Goal: Task Accomplishment & Management: Use online tool/utility

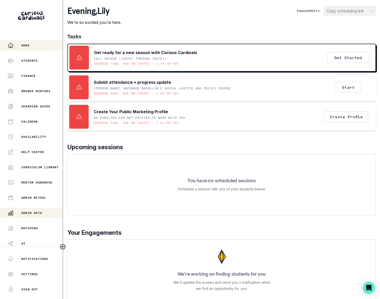
click at [42, 212] on p "Admin Data" at bounding box center [31, 213] width 21 height 4
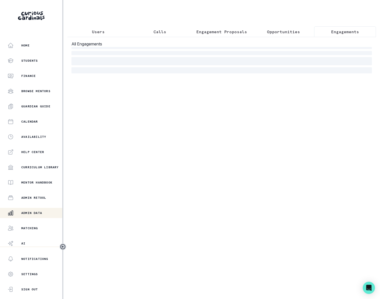
click at [334, 32] on p "Engagements" at bounding box center [345, 32] width 28 height 6
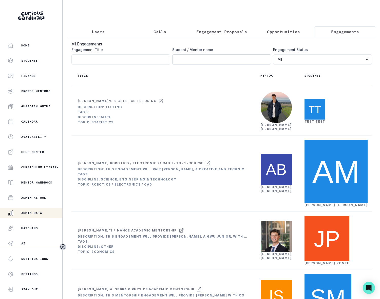
click at [188, 64] on input "Engagement Title" at bounding box center [221, 59] width 99 height 10
type input "[PERSON_NAME]"
click button "submit" at bounding box center [0, 0] width 0 height 0
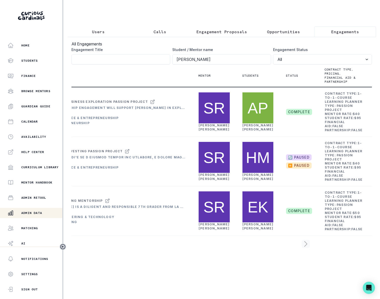
scroll to position [0, 78]
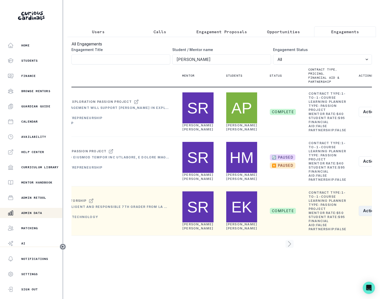
click at [380, 213] on icon "row menu" at bounding box center [383, 211] width 4 height 4
click at [324, 273] on button "Re-open" at bounding box center [333, 274] width 56 height 8
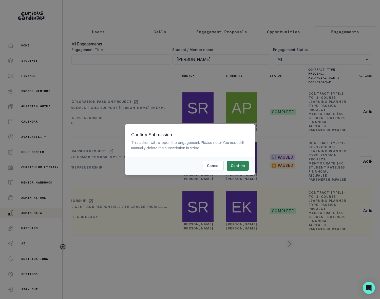
click at [238, 166] on button "Confirm" at bounding box center [238, 166] width 22 height 10
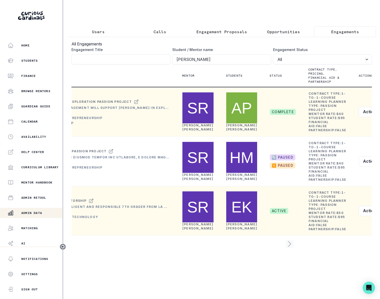
scroll to position [0, 0]
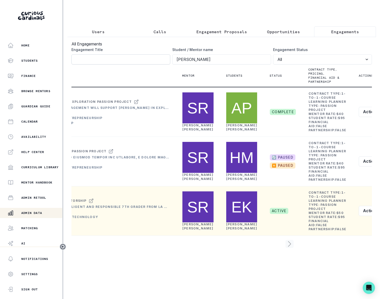
click at [101, 63] on input "Engagement Title" at bounding box center [121, 59] width 99 height 10
click at [94, 28] on button "Users" at bounding box center [98, 31] width 62 height 11
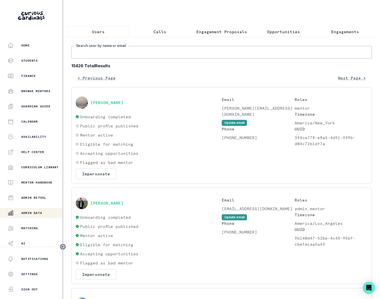
click at [87, 54] on input "Search user by name or email" at bounding box center [222, 52] width 301 height 13
type input "[PERSON_NAME]"
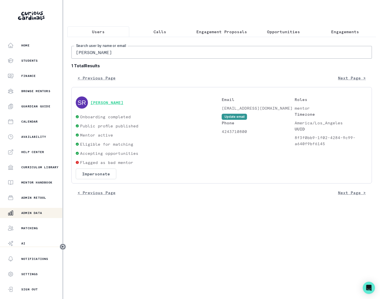
click at [110, 105] on button "[PERSON_NAME]" at bounding box center [107, 102] width 33 height 5
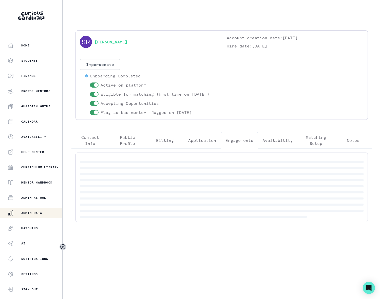
click at [240, 140] on p "Engagements" at bounding box center [240, 140] width 28 height 6
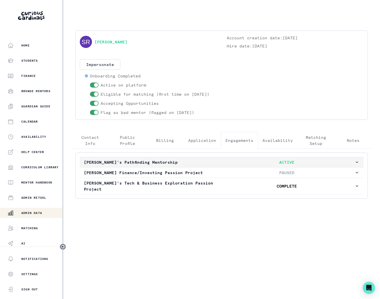
click at [356, 163] on icon "button" at bounding box center [357, 161] width 5 height 5
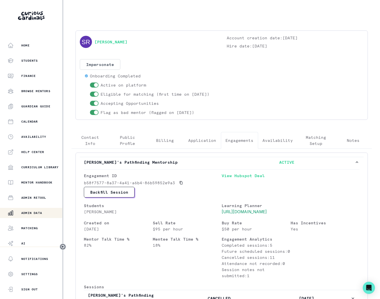
scroll to position [53, 0]
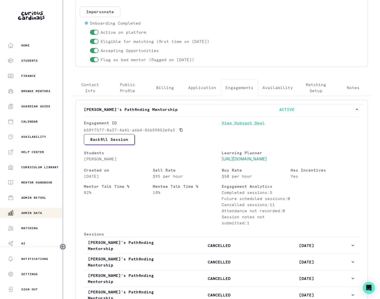
click at [237, 131] on link "View Hubspot Deal" at bounding box center [291, 127] width 138 height 14
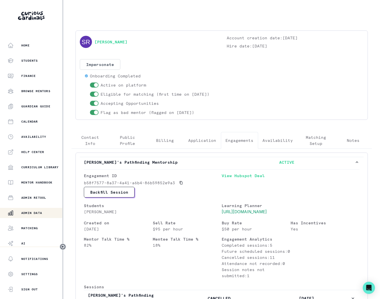
click at [42, 213] on p "Admin Data" at bounding box center [31, 213] width 21 height 4
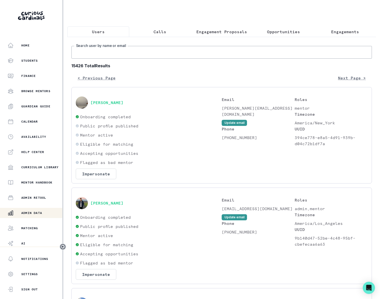
click at [96, 58] on input "Search user by name or email" at bounding box center [222, 52] width 301 height 13
paste input "[PERSON_NAME]"
type input "[PERSON_NAME]"
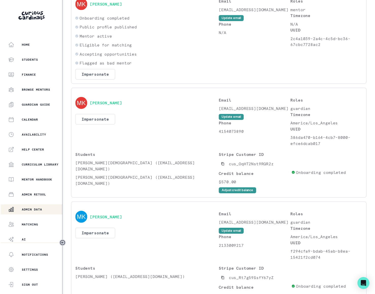
scroll to position [146, 0]
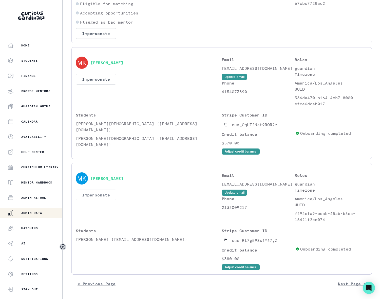
click at [92, 195] on button "Impersonate" at bounding box center [96, 194] width 41 height 11
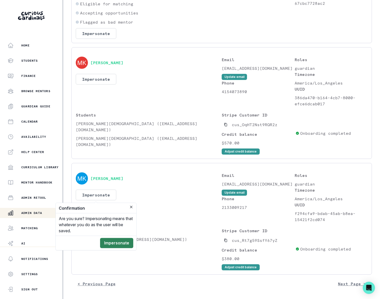
click at [111, 240] on button "Impersonate" at bounding box center [116, 243] width 33 height 10
